Goal: Find contact information: Obtain details needed to contact an individual or organization

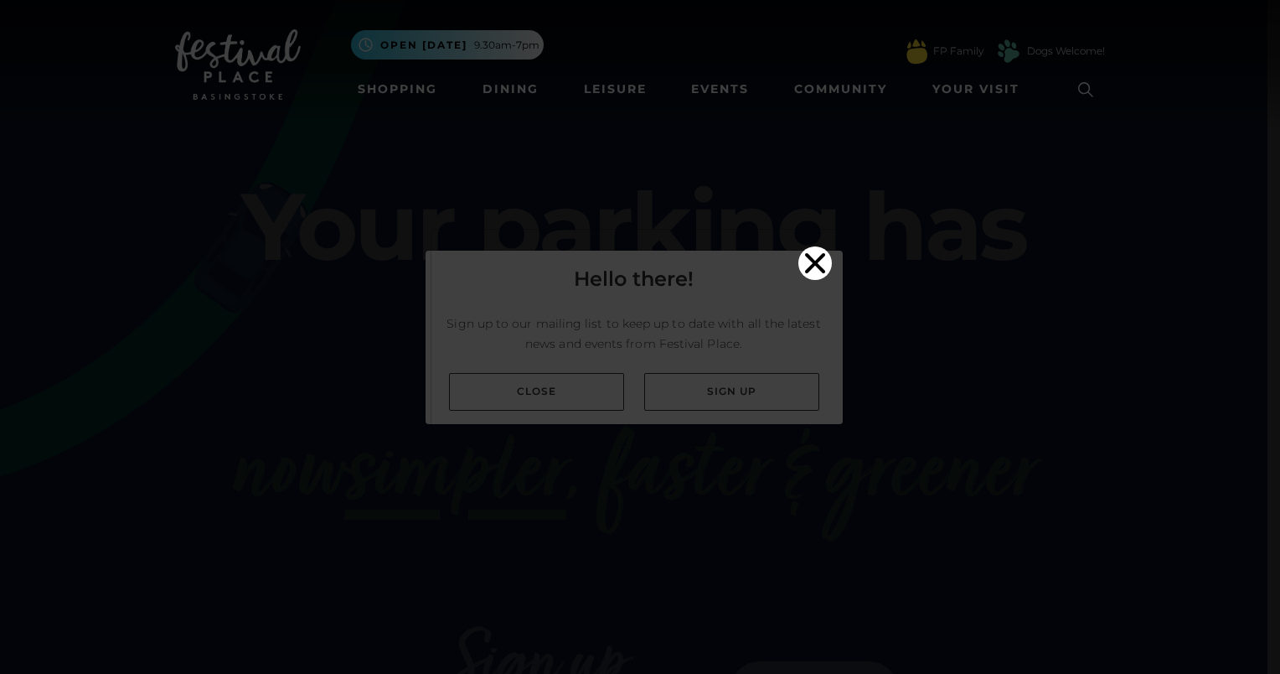
click at [811, 253] on icon "Close" at bounding box center [815, 263] width 20 height 20
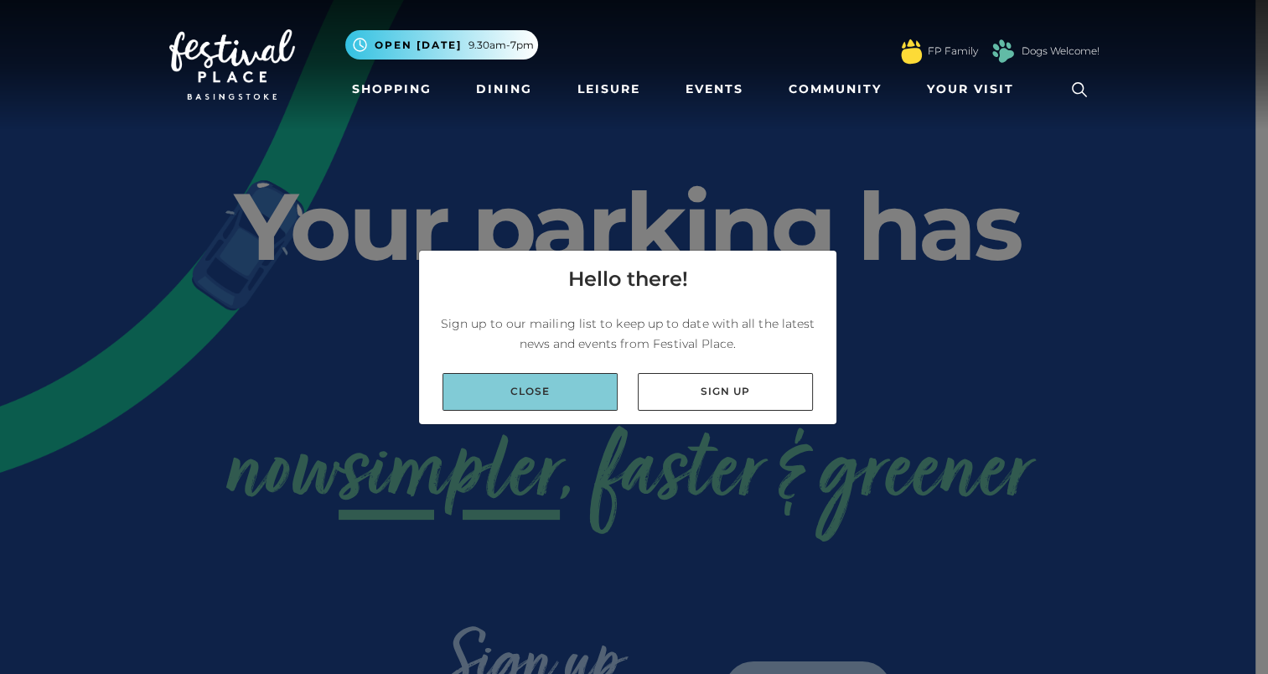
click at [527, 391] on link "Close" at bounding box center [529, 392] width 175 height 38
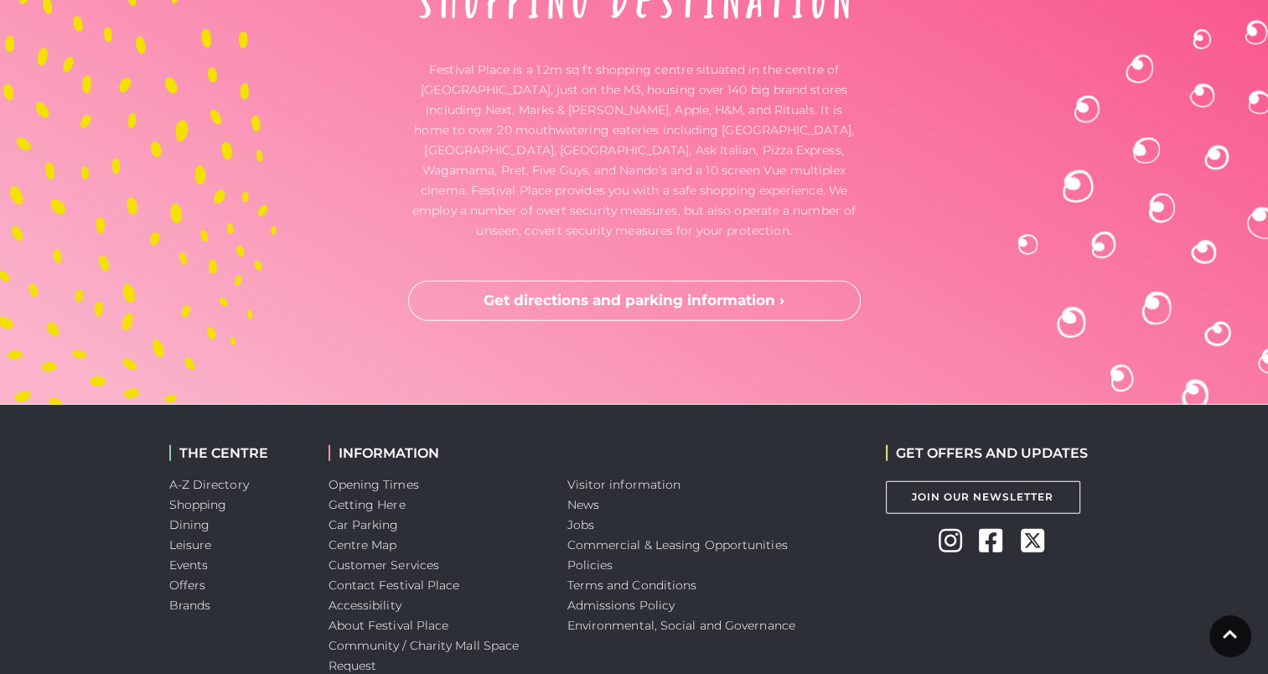
scroll to position [4504, 0]
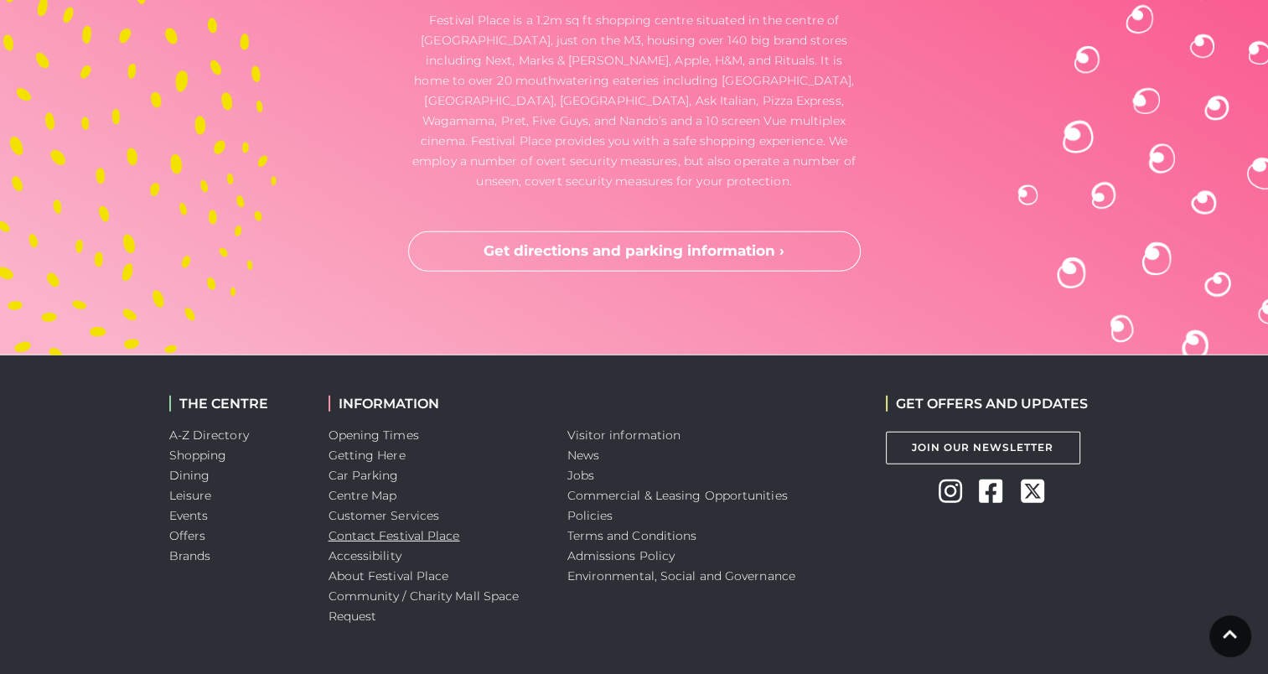
click at [392, 528] on link "Contact Festival Place" at bounding box center [394, 535] width 132 height 15
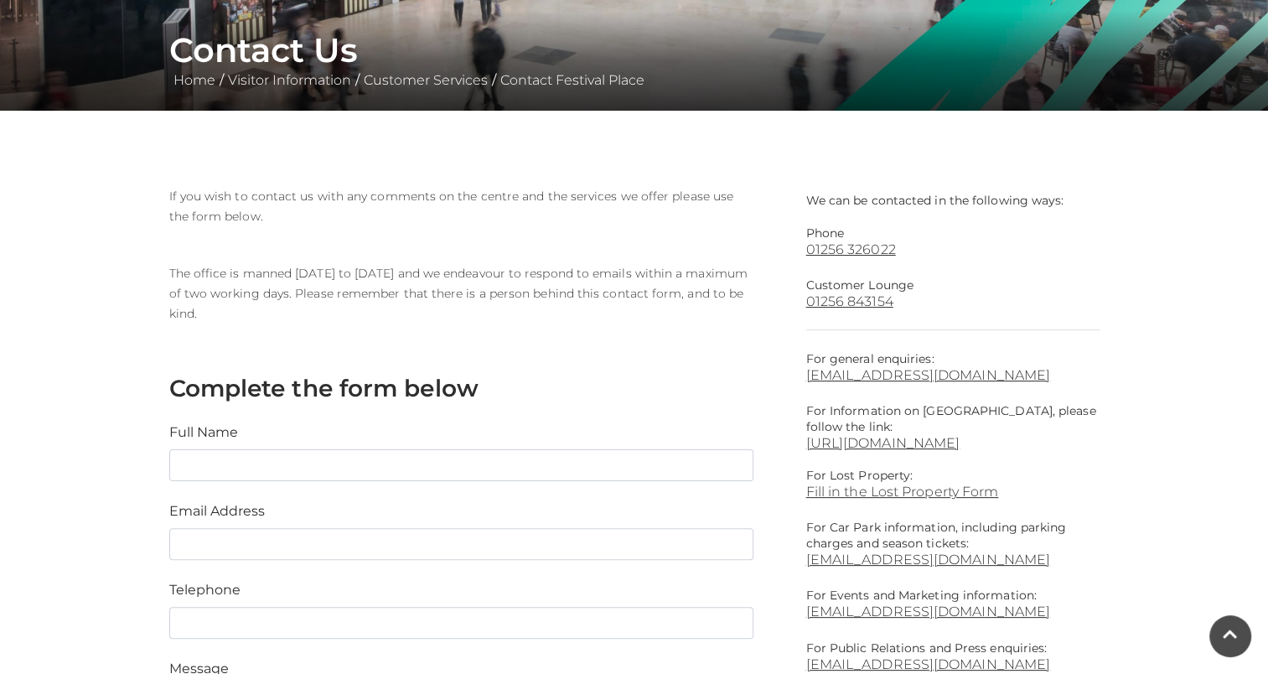
scroll to position [307, 0]
